Goal: Check status: Check status

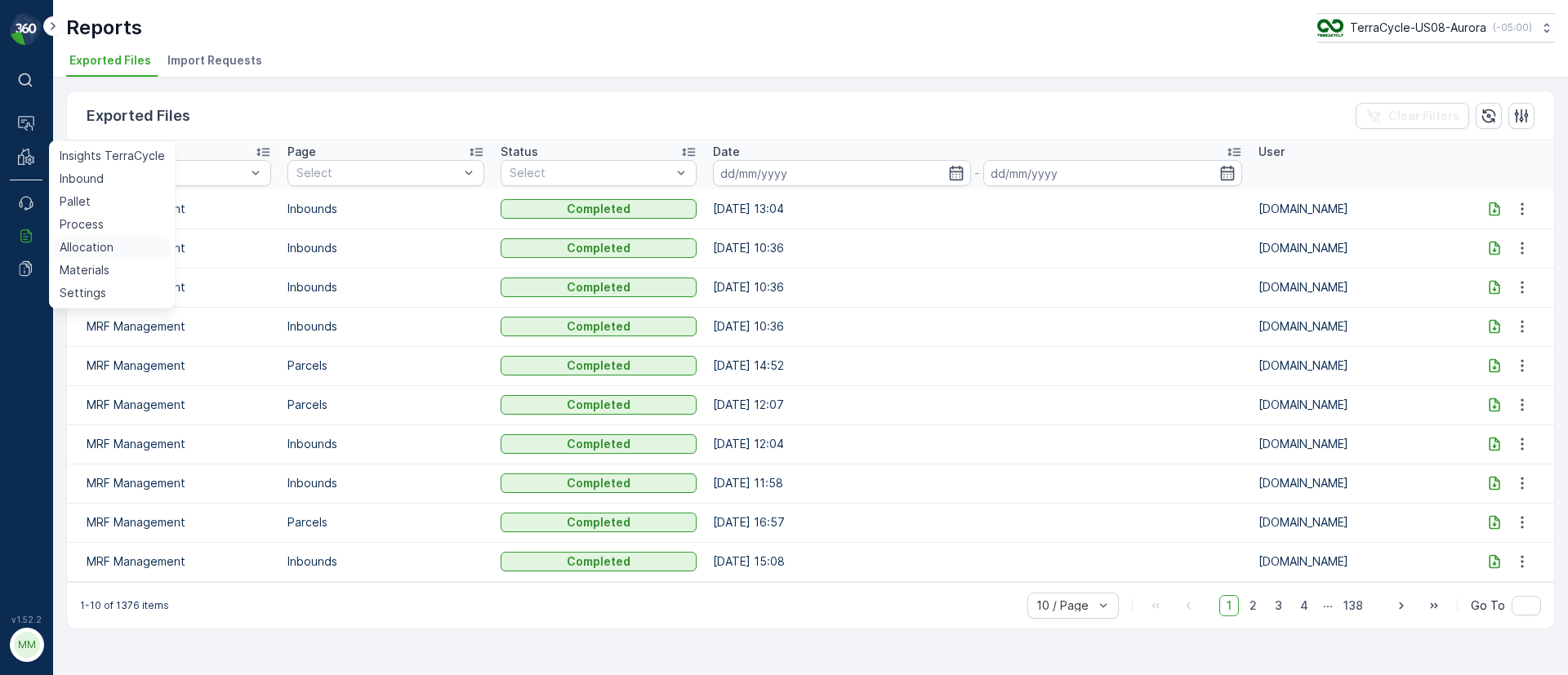
click at [90, 242] on p "Allocation" at bounding box center [86, 247] width 54 height 17
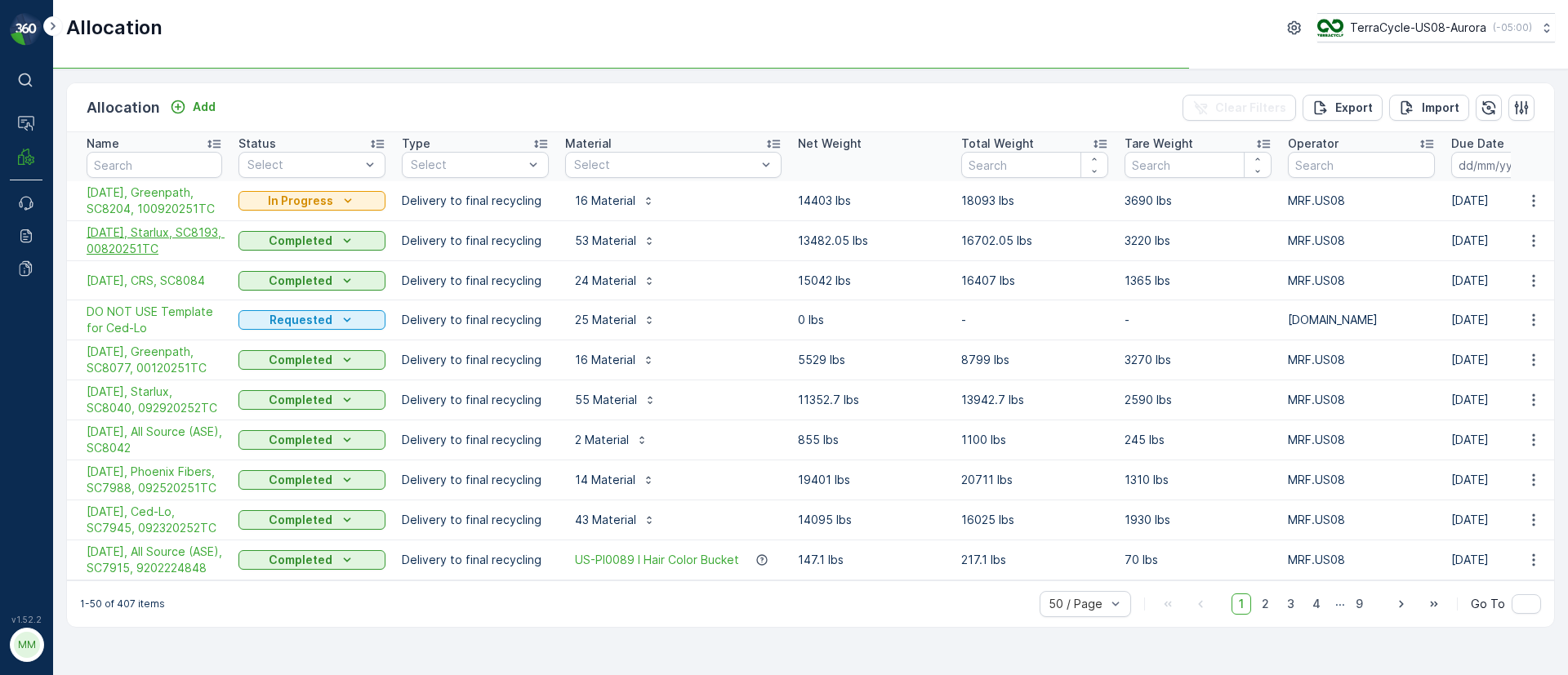
click at [131, 246] on span "10/10/25, Starlux, SC8193, 00820251TC" at bounding box center [153, 240] width 135 height 32
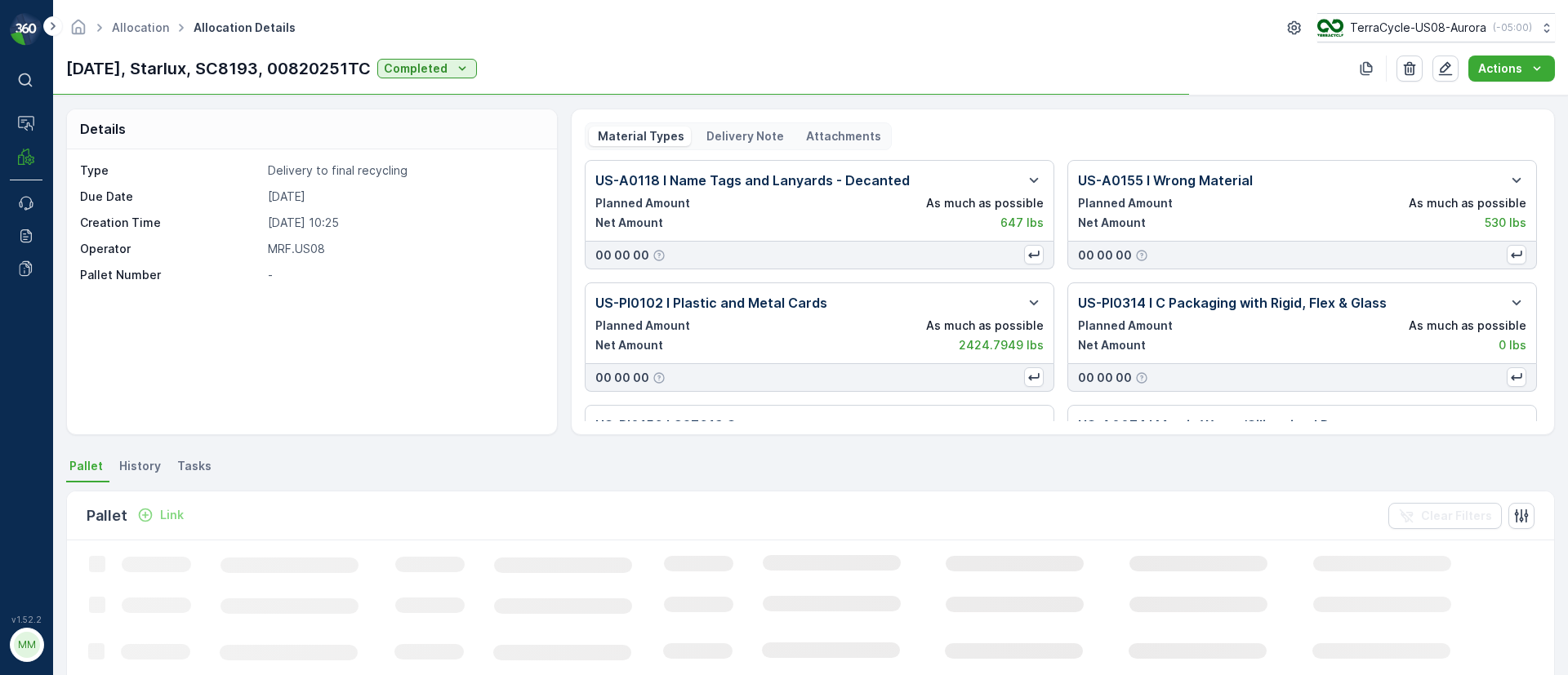
click at [757, 137] on p "Delivery Note" at bounding box center [744, 137] width 80 height 17
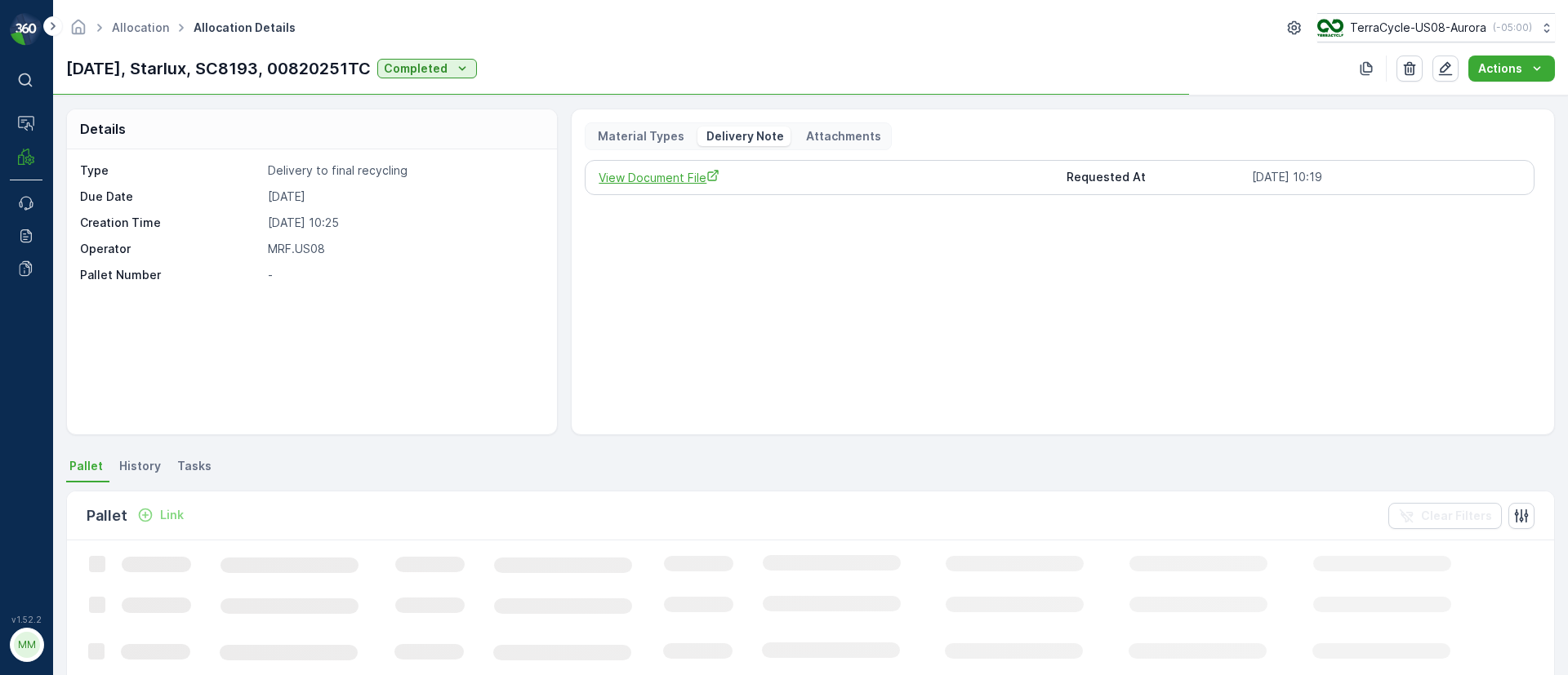
click at [694, 178] on span "View Document File" at bounding box center [825, 177] width 454 height 17
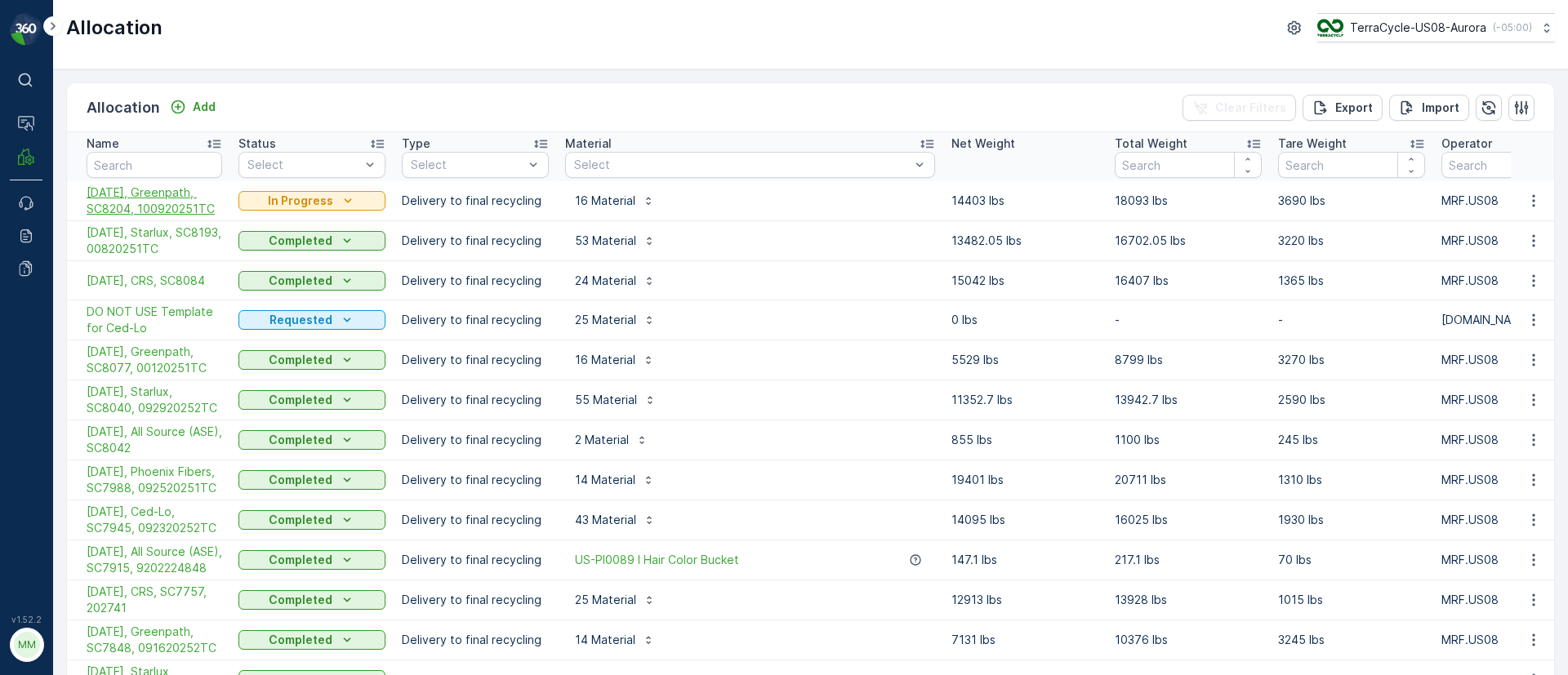
click at [173, 211] on span "[DATE], Greenpath, SC8204, 100920251TC" at bounding box center [153, 200] width 135 height 32
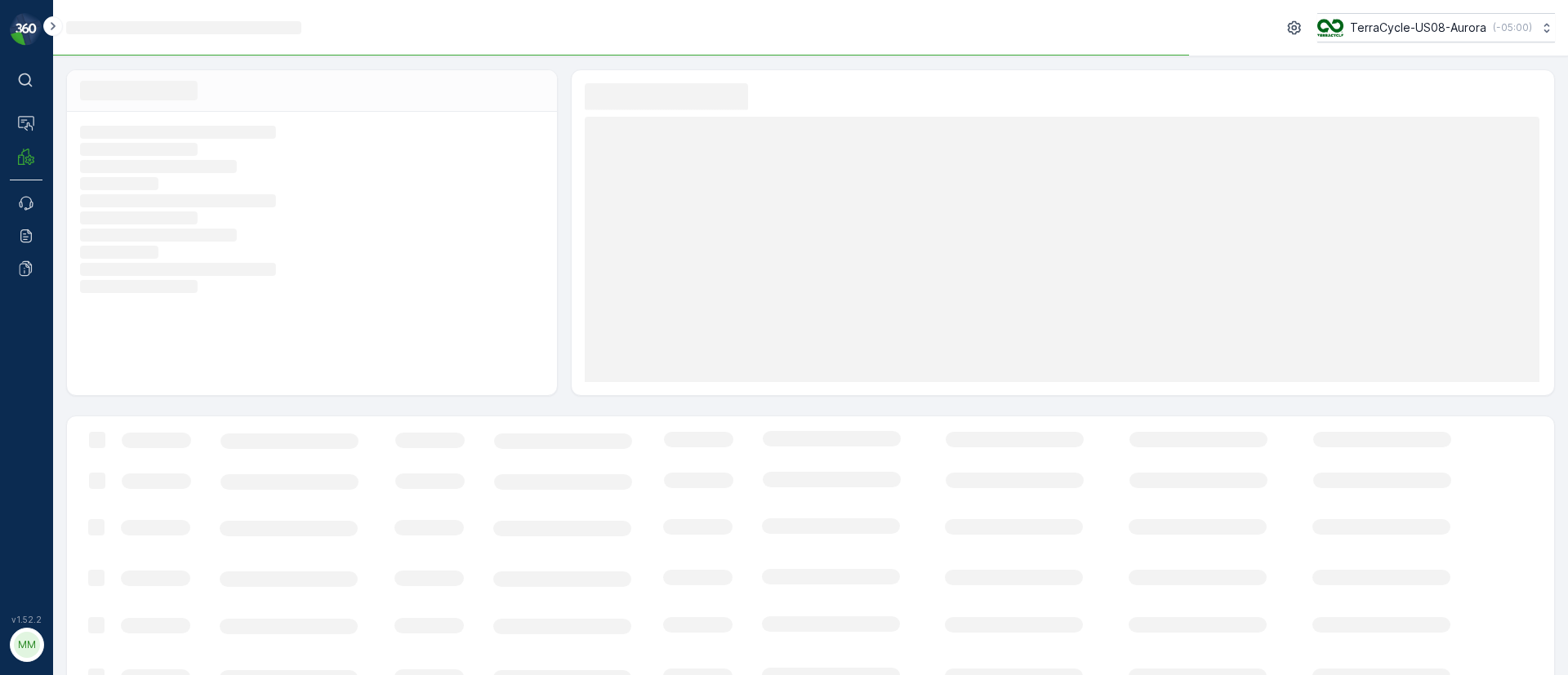
scroll to position [51, 0]
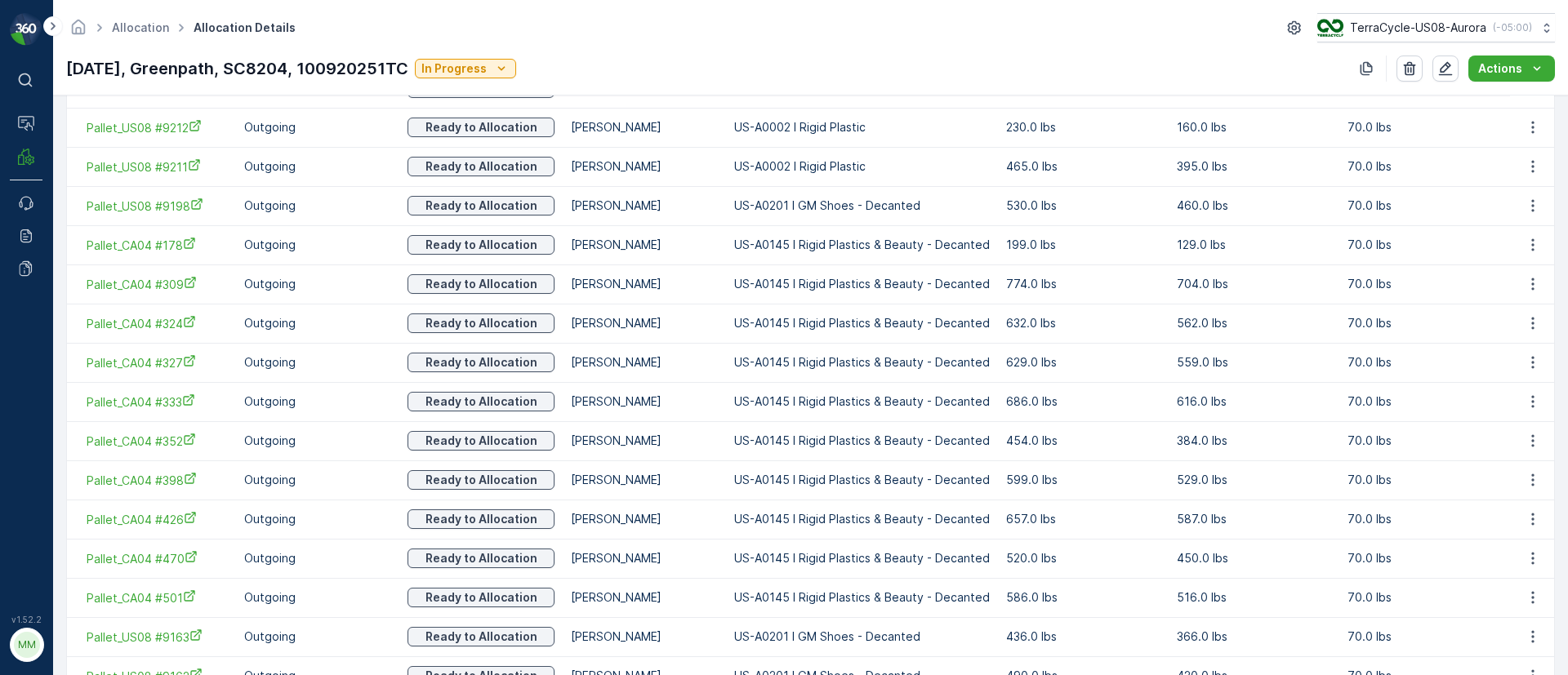
scroll to position [718, 0]
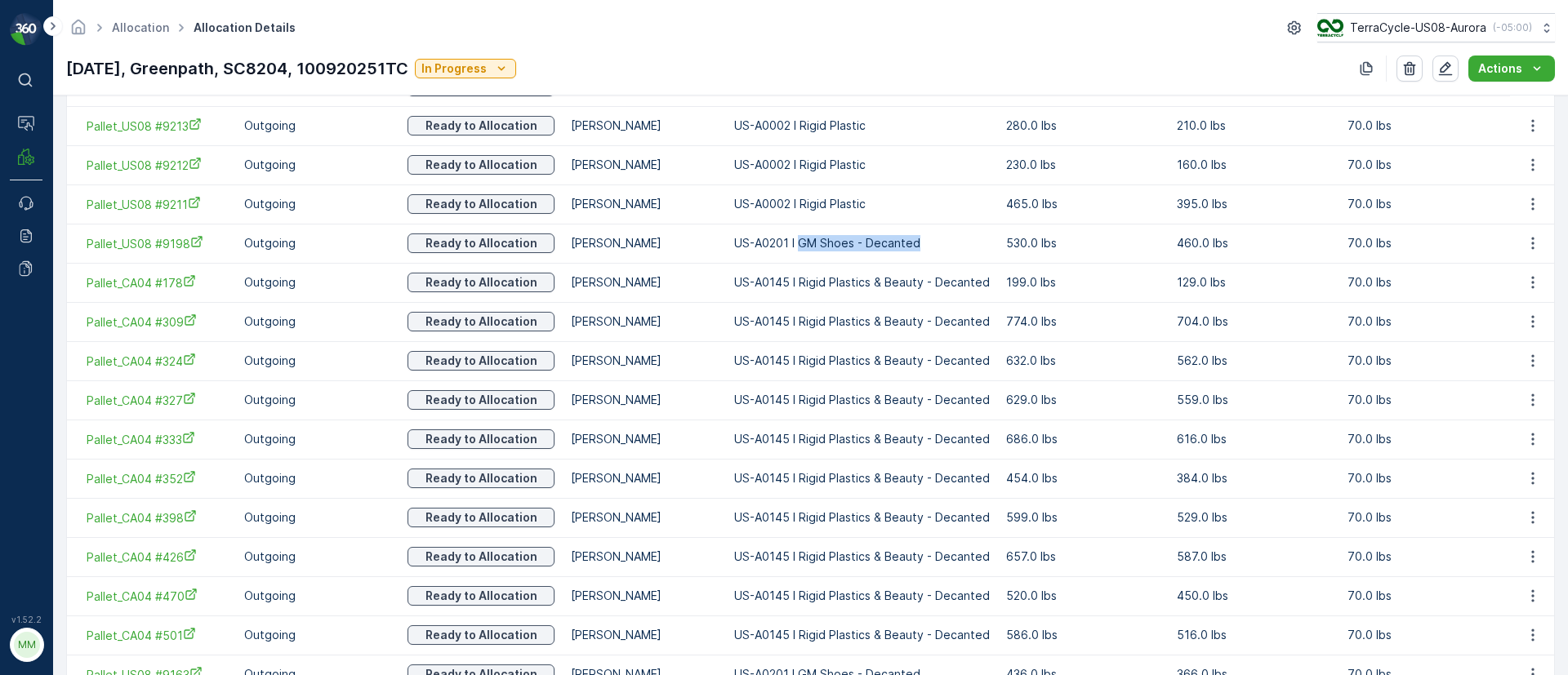
drag, startPoint x: 799, startPoint y: 244, endPoint x: 931, endPoint y: 236, distance: 132.2
click at [931, 236] on p "US-A0201 I GM Shoes - Decanted" at bounding box center [862, 244] width 256 height 17
click at [939, 239] on p "US-A0201 I GM Shoes - Decanted" at bounding box center [862, 244] width 256 height 17
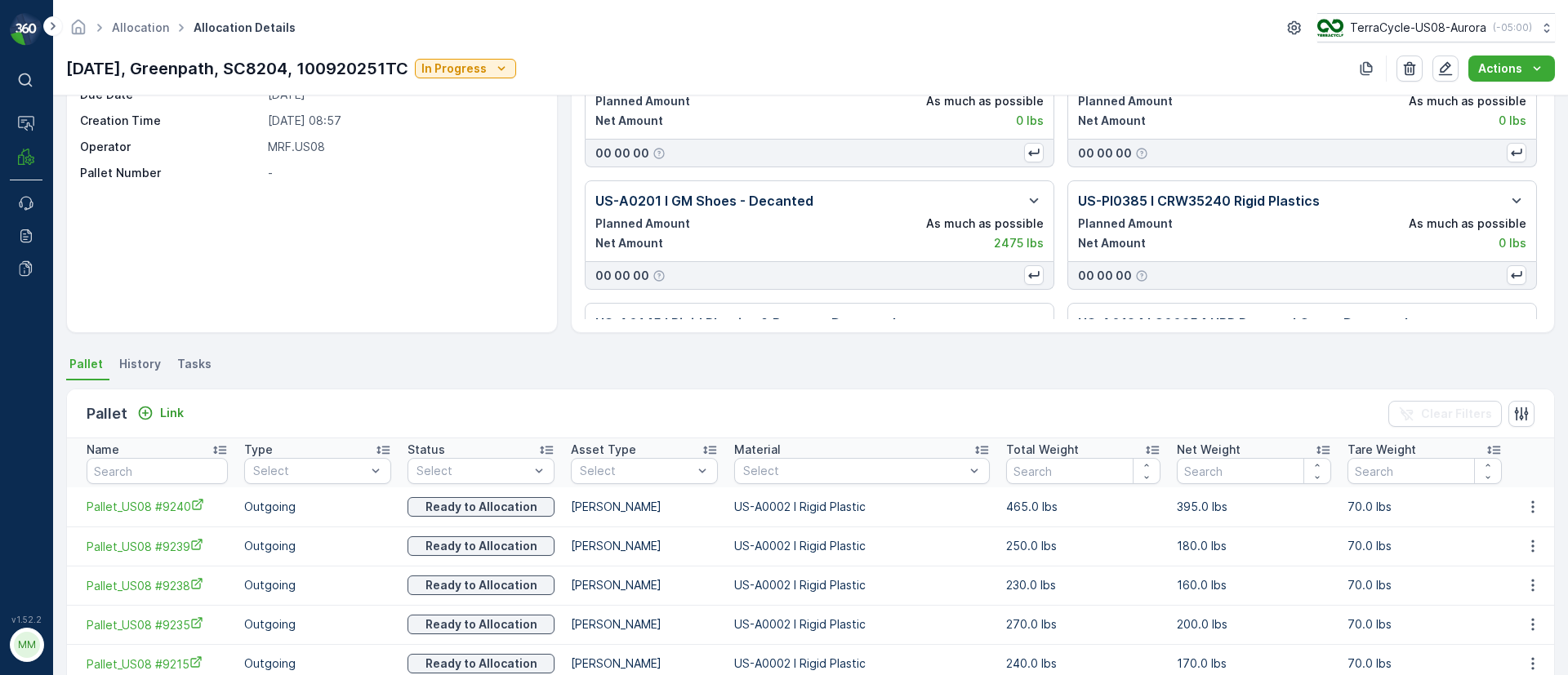
scroll to position [0, 0]
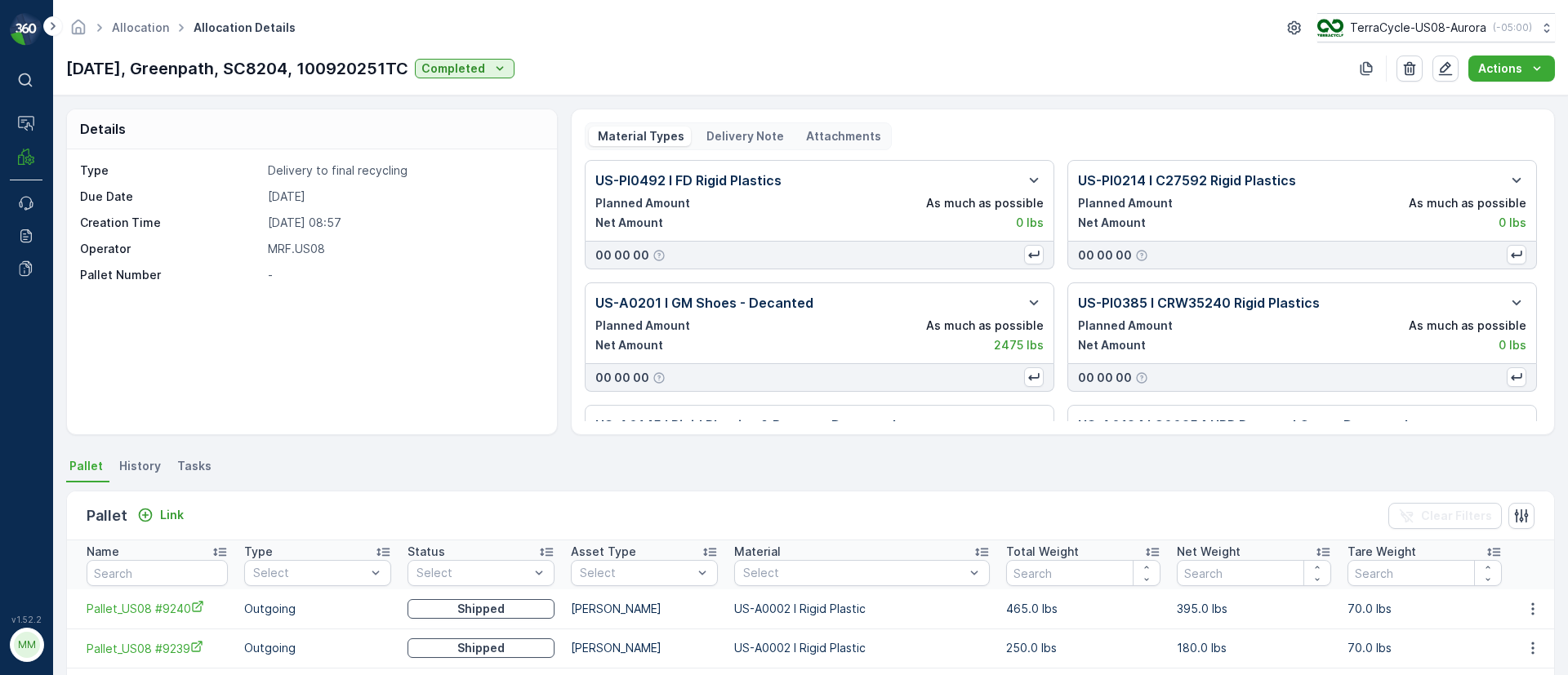
click at [736, 134] on p "Delivery Note" at bounding box center [744, 137] width 80 height 17
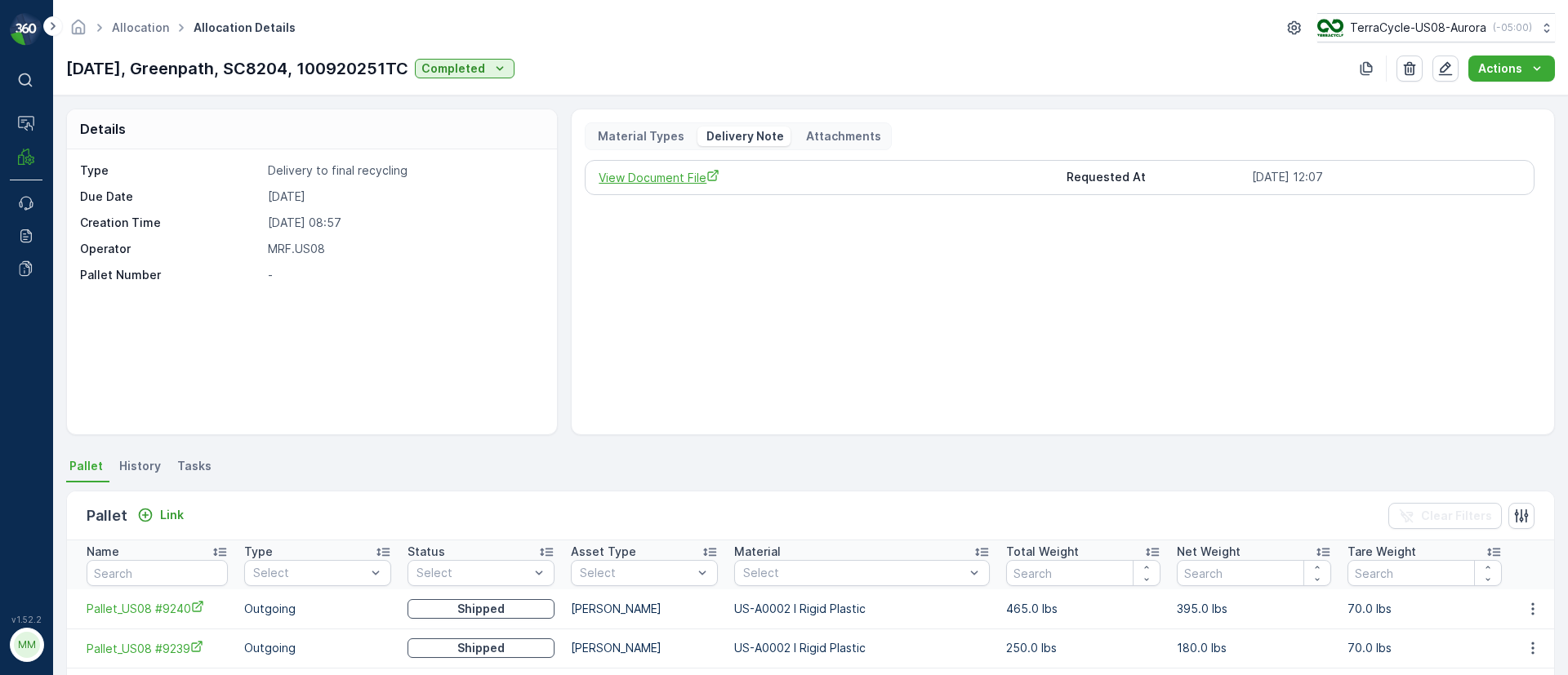
click at [663, 179] on span "View Document File" at bounding box center [825, 177] width 454 height 17
